Goal: Information Seeking & Learning: Learn about a topic

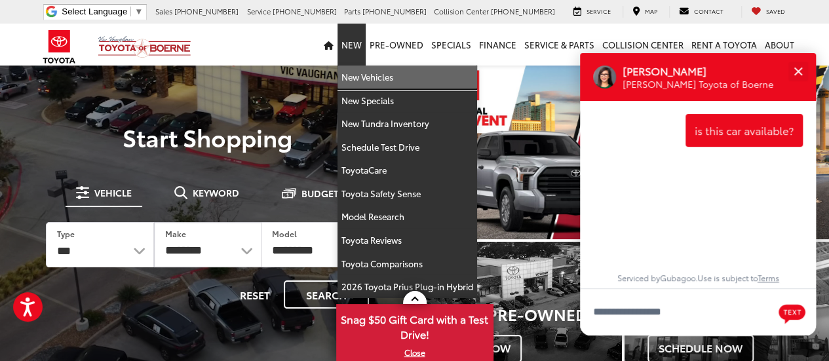
click at [360, 75] on link "New Vehicles" at bounding box center [407, 78] width 140 height 24
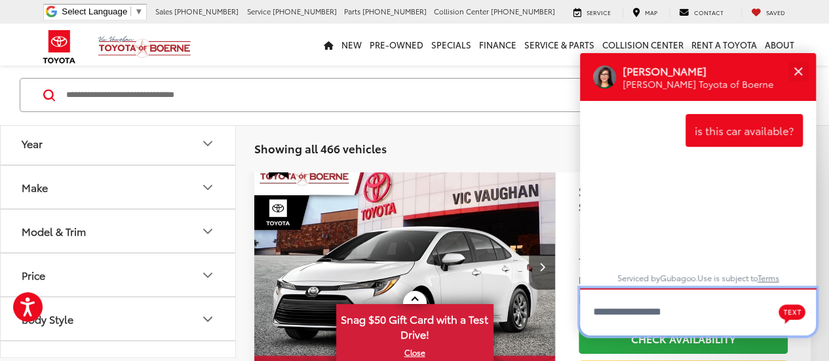
scroll to position [122, 0]
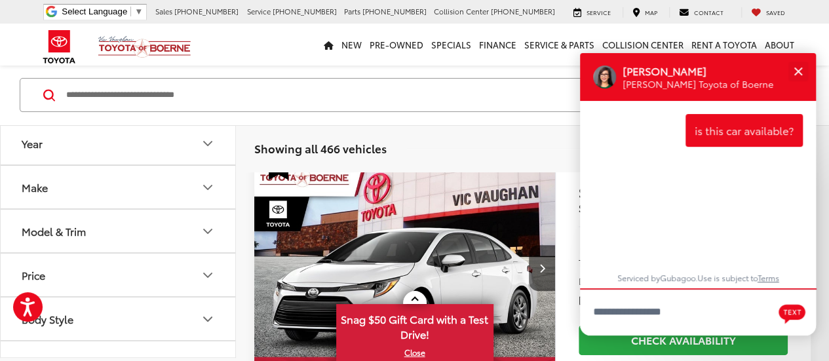
click at [136, 100] on input "Search by Make, Model, or Keyword" at bounding box center [396, 94] width 662 height 31
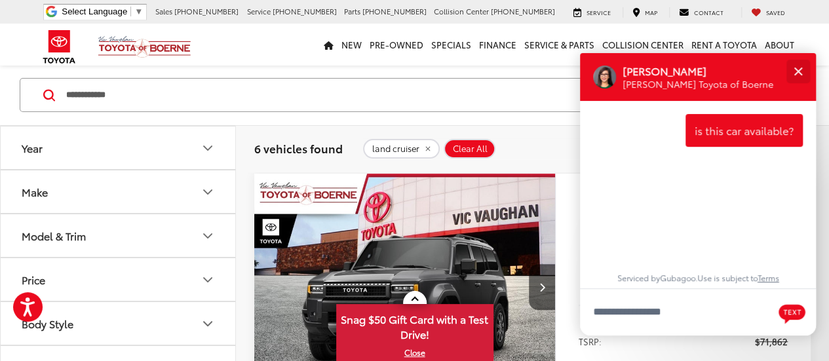
click at [799, 75] on button "Close" at bounding box center [798, 71] width 28 height 28
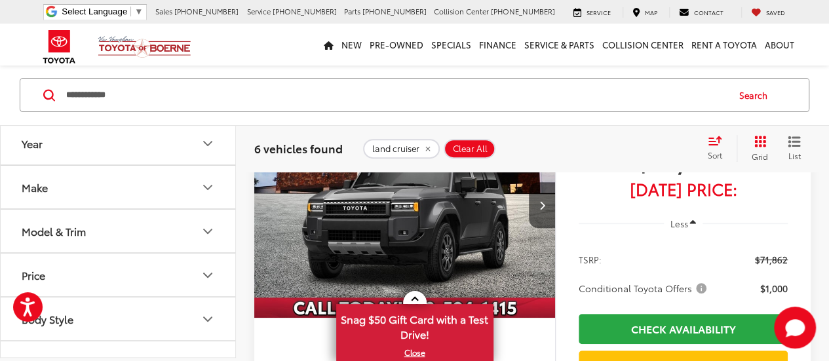
scroll to position [0, 0]
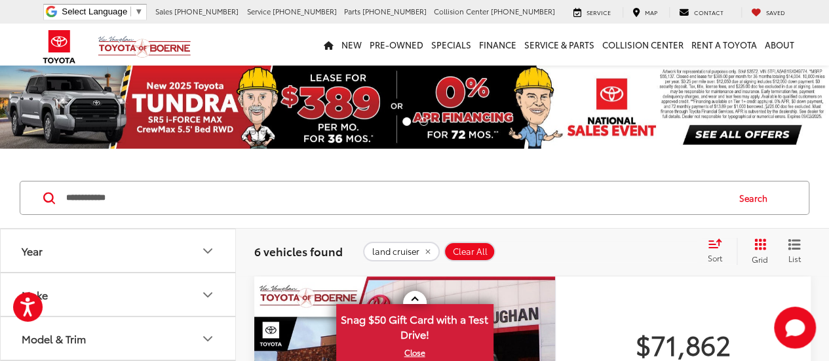
click at [119, 193] on input "**********" at bounding box center [396, 197] width 662 height 31
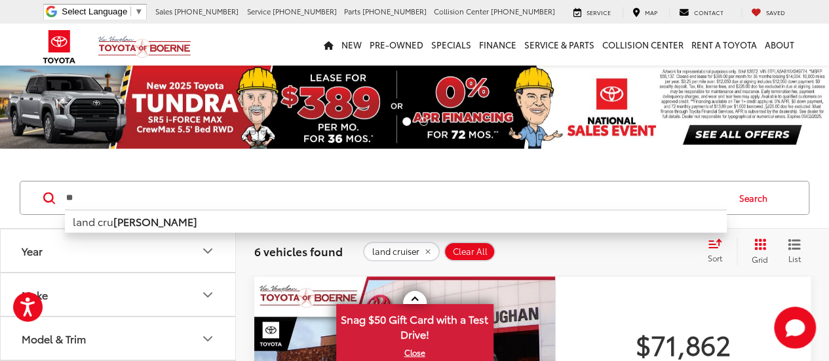
type input "*"
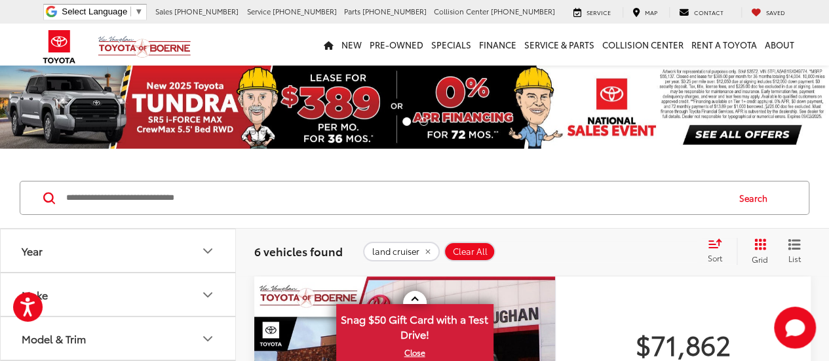
click at [69, 168] on div "Search" at bounding box center [414, 198] width 829 height 61
click at [211, 293] on icon "Make" at bounding box center [208, 295] width 16 height 16
click at [212, 261] on icon "Model & Trim" at bounding box center [208, 264] width 16 height 16
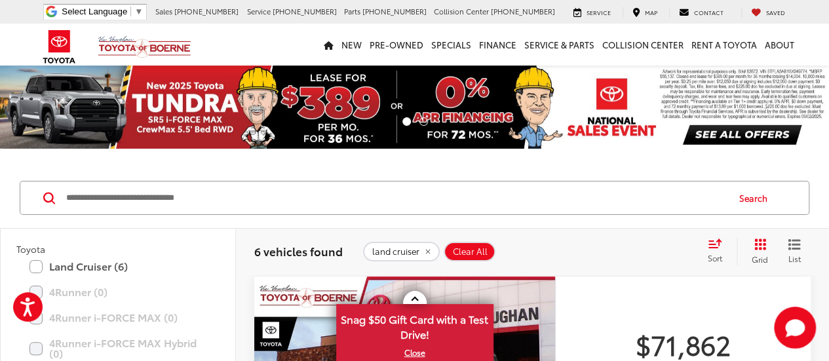
scroll to position [117, 0]
click at [82, 263] on label "Land Cruiser (6)" at bounding box center [117, 265] width 177 height 23
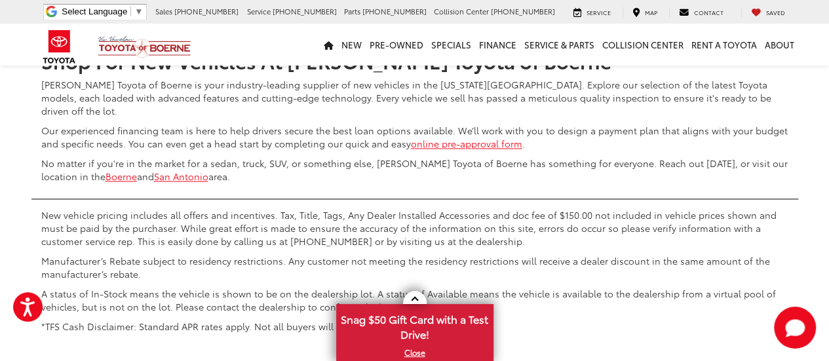
scroll to position [3380, 0]
